Goal: Book appointment/travel/reservation

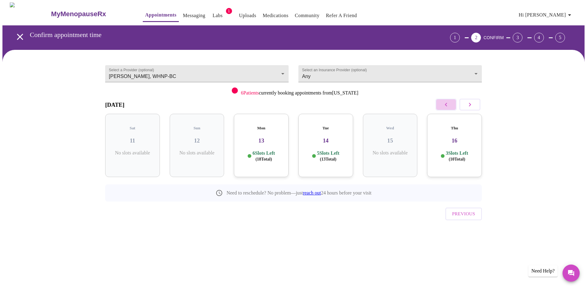
click at [446, 104] on icon "button" at bounding box center [446, 105] width 2 height 4
drag, startPoint x: 443, startPoint y: 106, endPoint x: 427, endPoint y: 121, distance: 22.9
click at [443, 105] on icon "button" at bounding box center [446, 104] width 7 height 7
click at [338, 137] on h3 "02" at bounding box center [325, 140] width 45 height 7
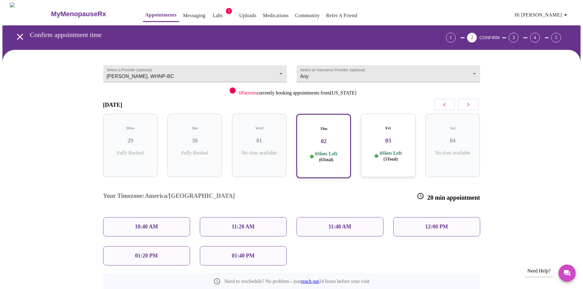
click at [472, 104] on button "button" at bounding box center [467, 105] width 21 height 12
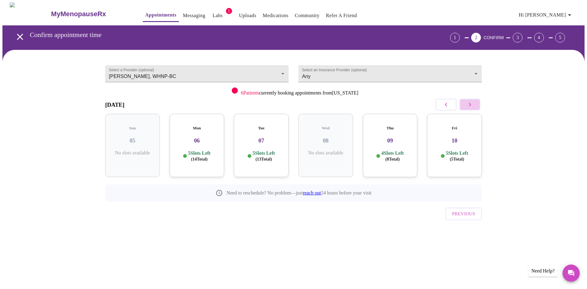
click at [472, 104] on icon "button" at bounding box center [469, 104] width 7 height 7
click at [445, 105] on icon "button" at bounding box center [446, 104] width 7 height 7
click at [400, 137] on h3 "09" at bounding box center [390, 140] width 45 height 7
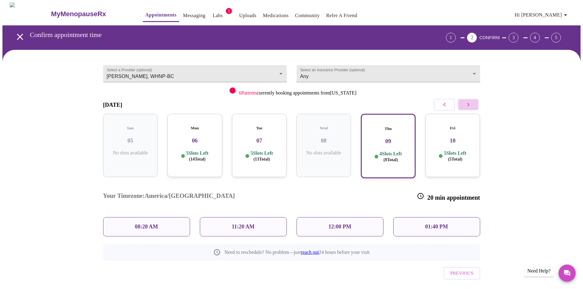
click at [473, 100] on button "button" at bounding box center [467, 105] width 21 height 12
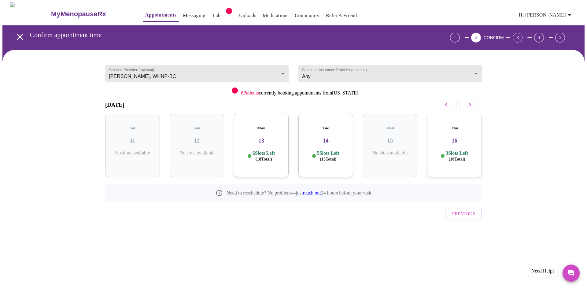
click at [464, 128] on div "Thu 16 3 Slots Left ( 10 Total)" at bounding box center [454, 145] width 55 height 63
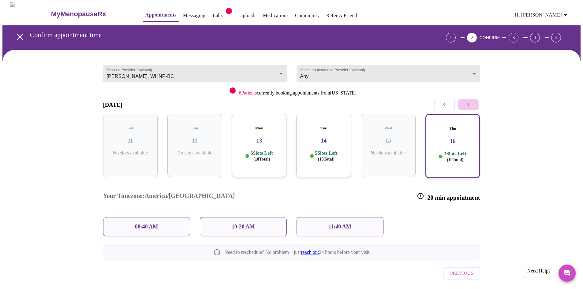
click at [469, 105] on icon "button" at bounding box center [467, 104] width 7 height 7
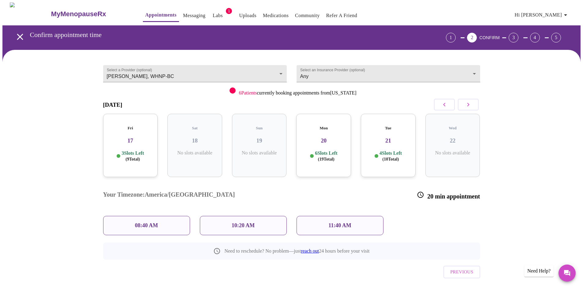
click at [139, 137] on h3 "17" at bounding box center [130, 140] width 45 height 7
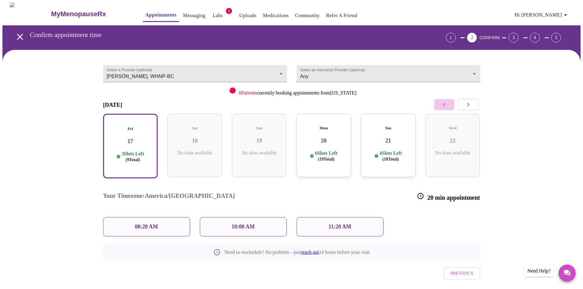
click at [446, 101] on icon "button" at bounding box center [443, 104] width 7 height 7
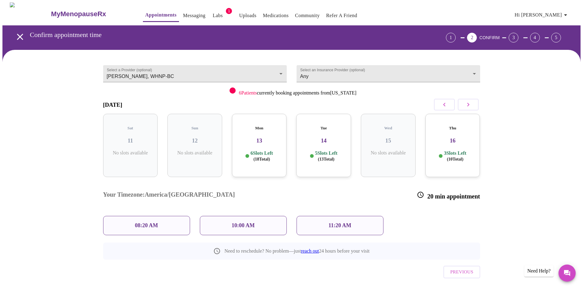
click at [468, 126] on h5 "Thu" at bounding box center [452, 128] width 45 height 5
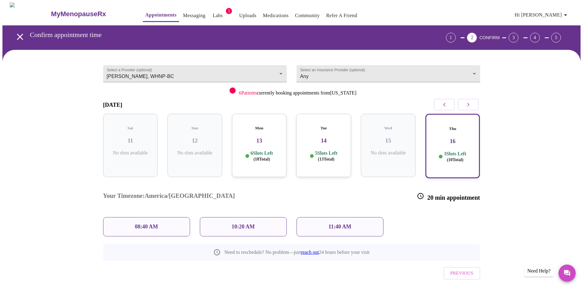
click at [261, 137] on h3 "13" at bounding box center [259, 140] width 45 height 7
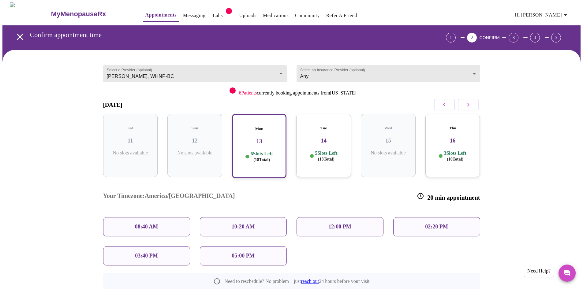
click at [324, 137] on h3 "14" at bounding box center [323, 140] width 45 height 7
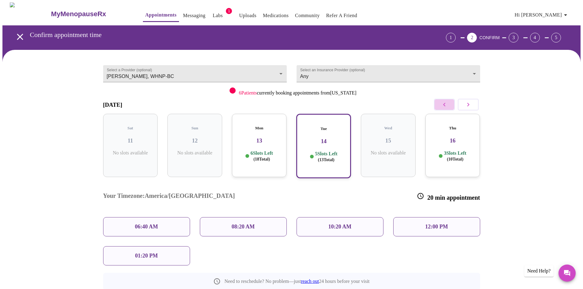
click at [444, 103] on icon "button" at bounding box center [443, 104] width 7 height 7
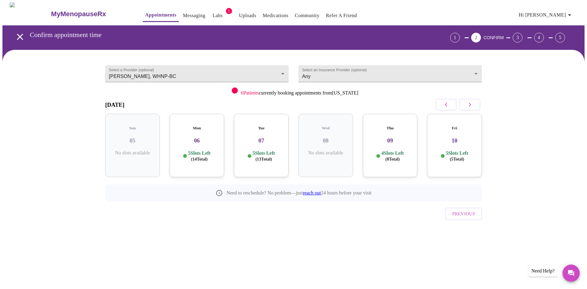
click at [396, 137] on h3 "09" at bounding box center [390, 140] width 45 height 7
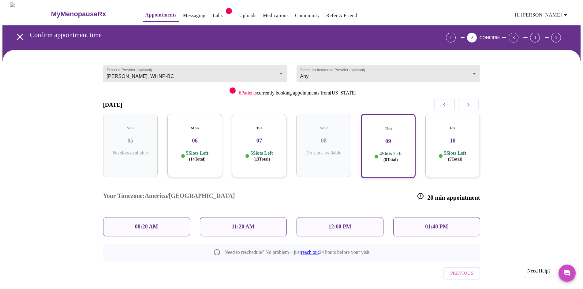
click at [471, 103] on icon "button" at bounding box center [467, 104] width 7 height 7
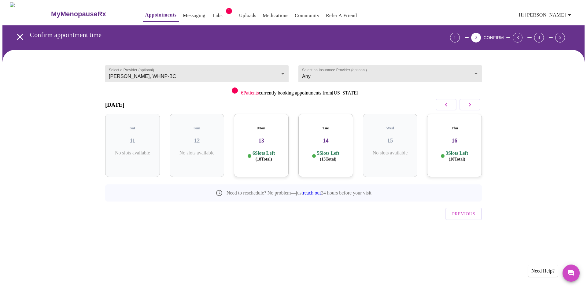
click at [275, 126] on h5 "Mon" at bounding box center [261, 128] width 45 height 5
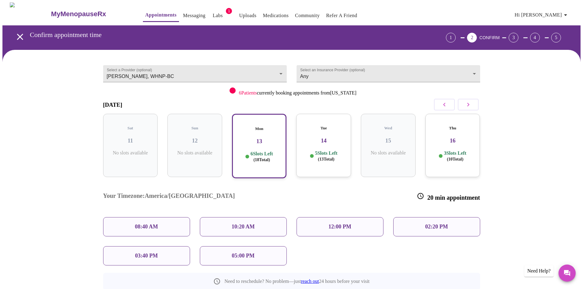
click at [320, 137] on h3 "14" at bounding box center [323, 140] width 45 height 7
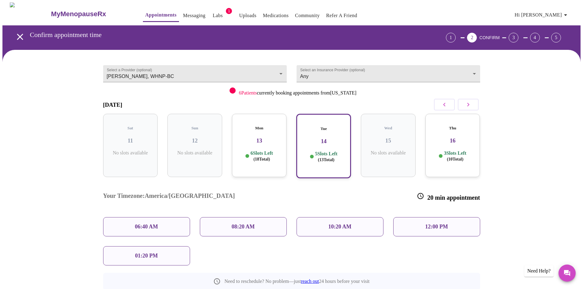
click at [463, 140] on div "Thu 16 3 Slots Left ( 10 Total)" at bounding box center [452, 145] width 55 height 63
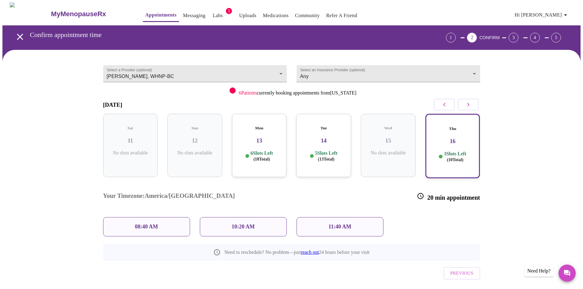
click at [471, 105] on icon "button" at bounding box center [467, 104] width 7 height 7
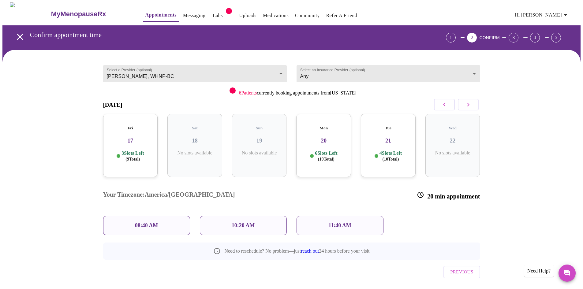
click at [139, 126] on h5 "Fri" at bounding box center [130, 128] width 45 height 5
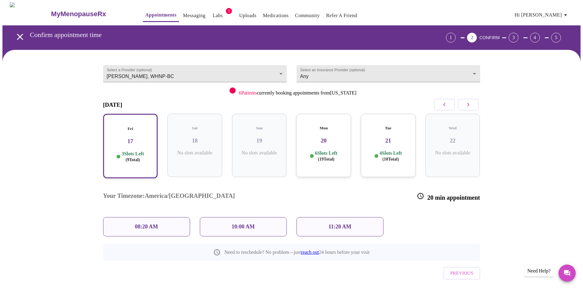
click at [141, 224] on p "08:20 AM" at bounding box center [146, 227] width 23 height 6
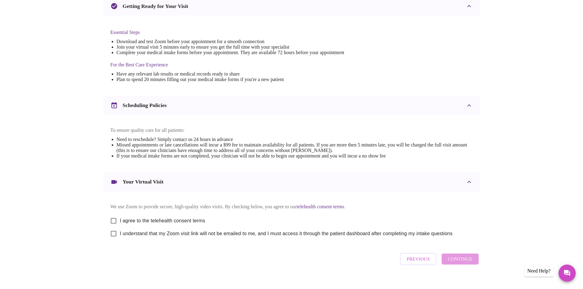
scroll to position [154, 0]
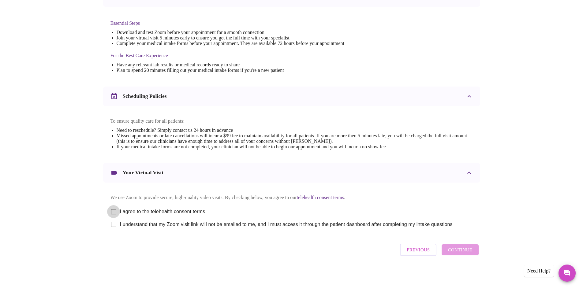
click at [115, 208] on input "I agree to the telehealth consent terms" at bounding box center [113, 211] width 13 height 13
checkbox input "true"
click at [114, 223] on input "I understand that my Zoom visit link will not be emailed to me, and I must acce…" at bounding box center [113, 224] width 13 height 13
checkbox input "true"
click at [465, 252] on span "Continue" at bounding box center [459, 250] width 24 height 8
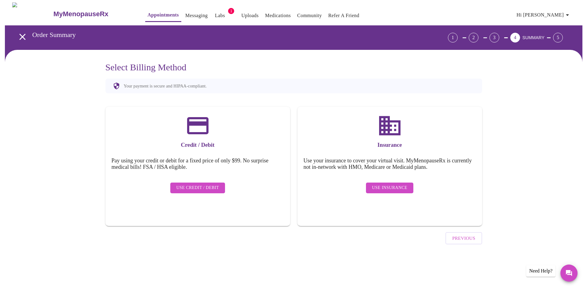
scroll to position [0, 0]
